Goal: Task Accomplishment & Management: Manage account settings

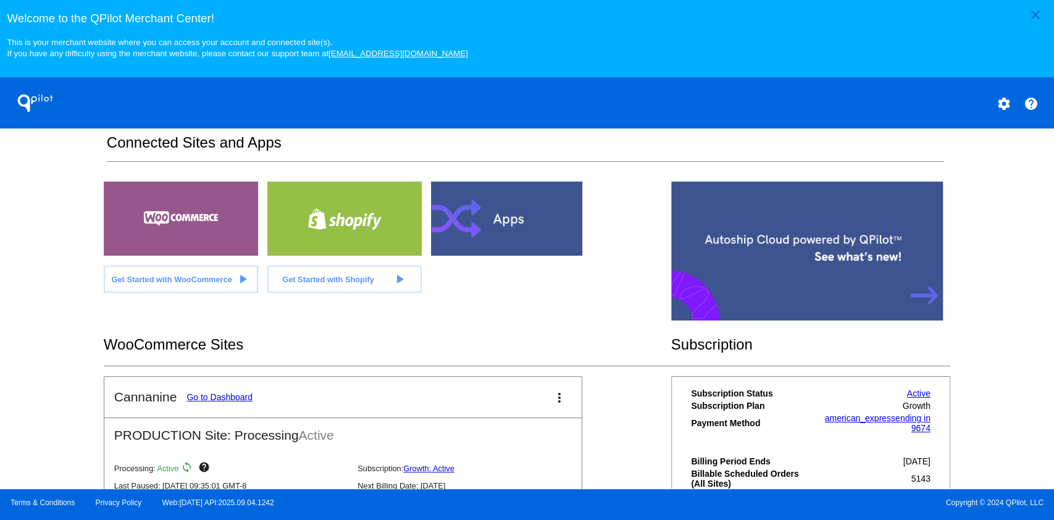
scroll to position [311, 0]
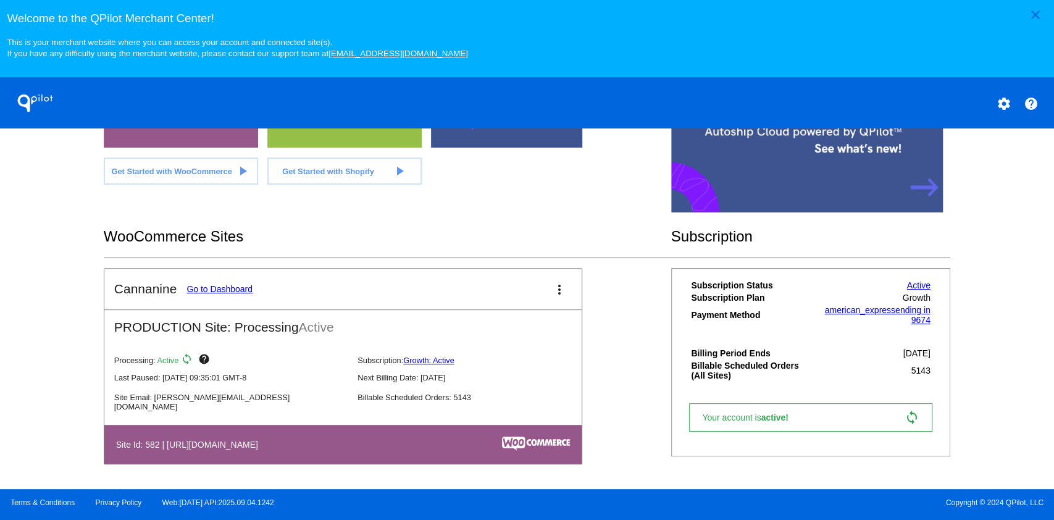
click at [247, 291] on link "Go to Dashboard" at bounding box center [219, 289] width 66 height 10
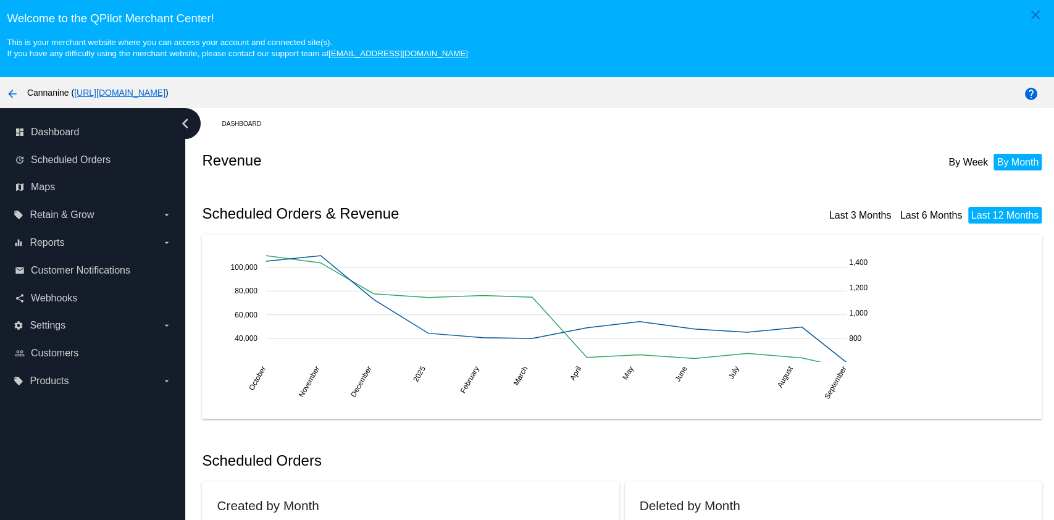
click at [94, 160] on span "Scheduled Orders" at bounding box center [71, 159] width 80 height 11
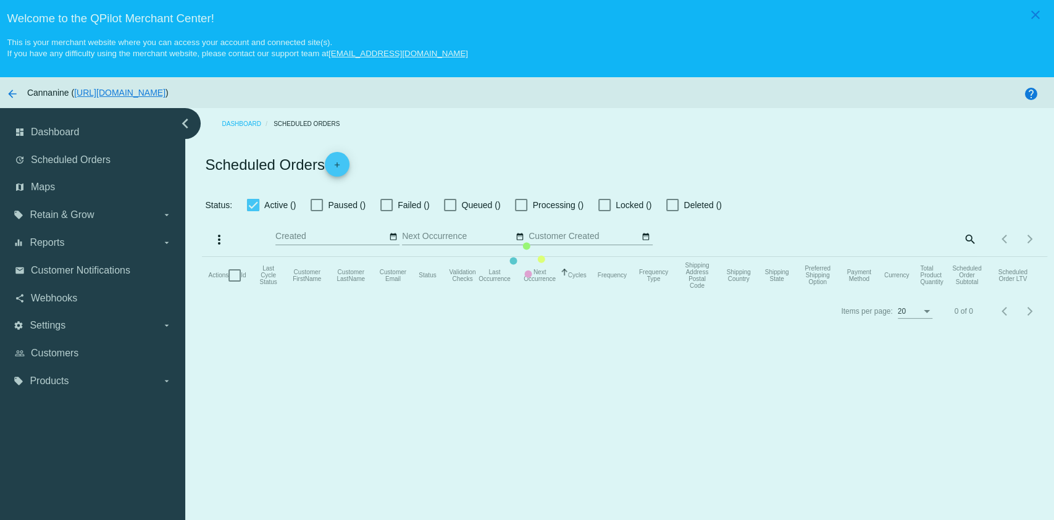
checkbox input "true"
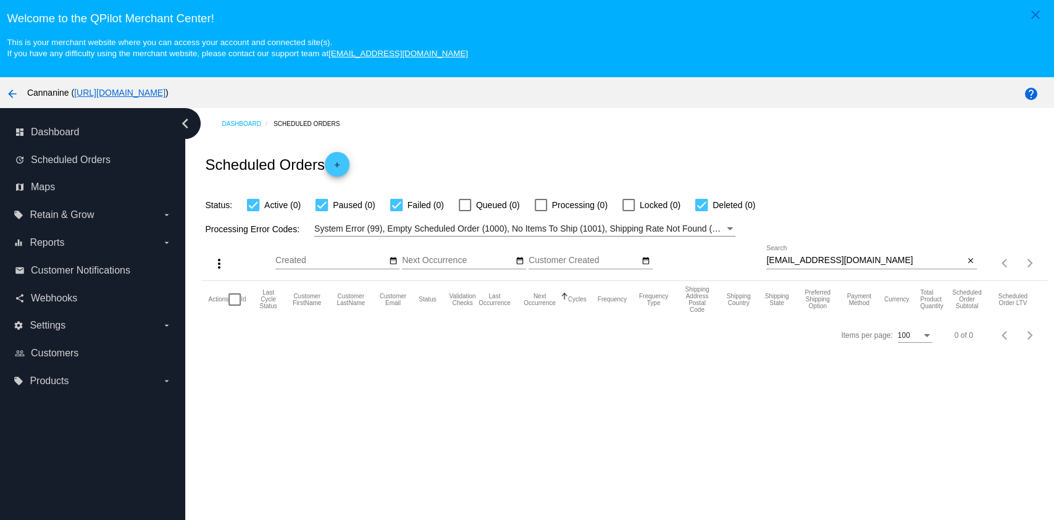
click at [832, 259] on input "[EMAIL_ADDRESS][DOMAIN_NAME]" at bounding box center [865, 261] width 198 height 10
paste input "k37185872@gmai"
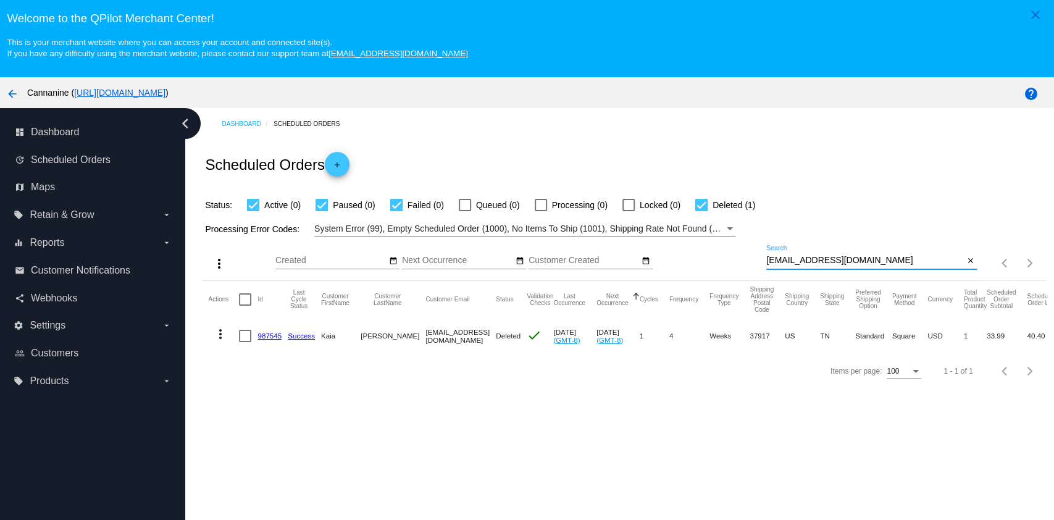
type input "[EMAIL_ADDRESS][DOMAIN_NAME]"
